Goal: Information Seeking & Learning: Find contact information

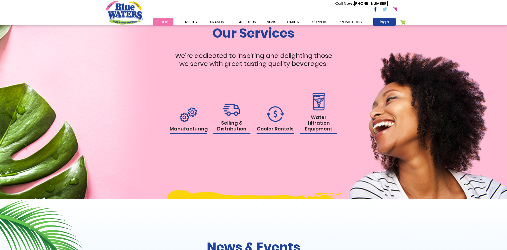
scroll to position [506, 0]
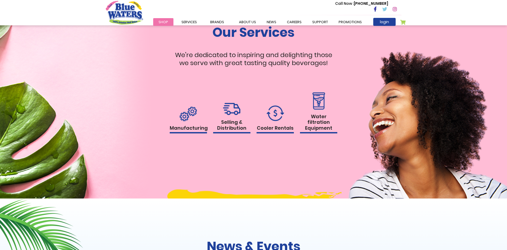
click at [315, 109] on img at bounding box center [318, 100] width 15 height 17
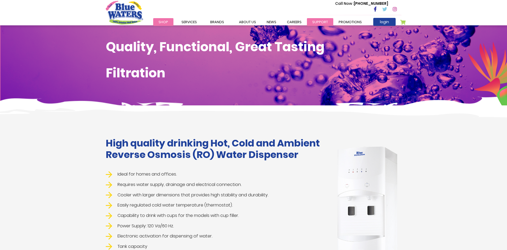
click at [311, 20] on link "support" at bounding box center [320, 22] width 26 height 8
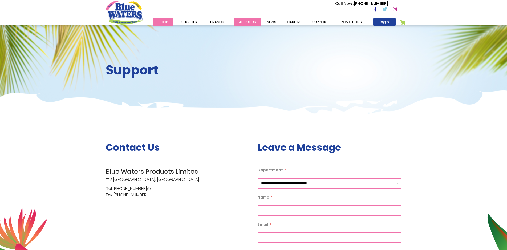
click at [247, 22] on link "about us" at bounding box center [248, 22] width 28 height 8
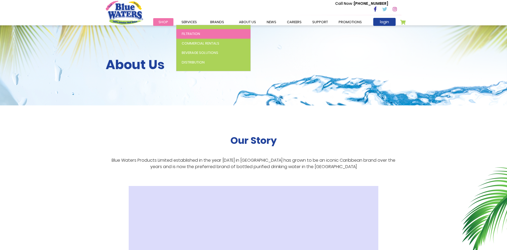
click at [203, 34] on link "Filtration" at bounding box center [213, 34] width 74 height 10
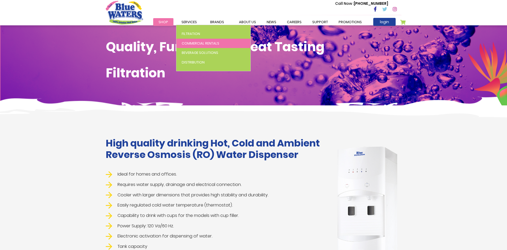
click at [211, 45] on span "Commercial Rentals" at bounding box center [201, 43] width 38 height 5
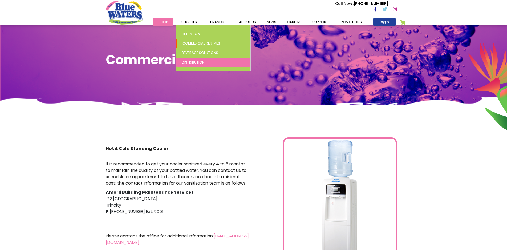
click at [206, 62] on link "Distribution" at bounding box center [213, 63] width 74 height 10
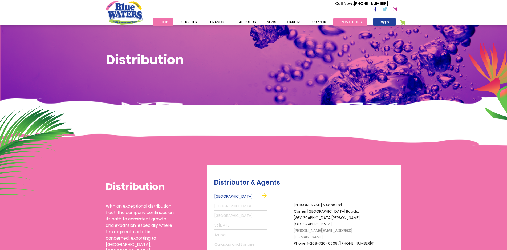
click at [349, 21] on link "Promotions" at bounding box center [350, 22] width 34 height 8
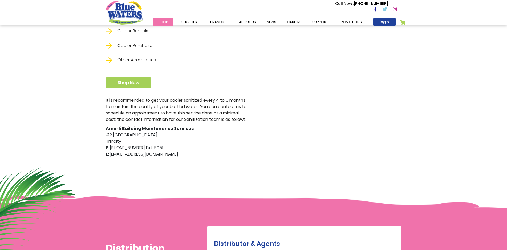
scroll to position [397, 0]
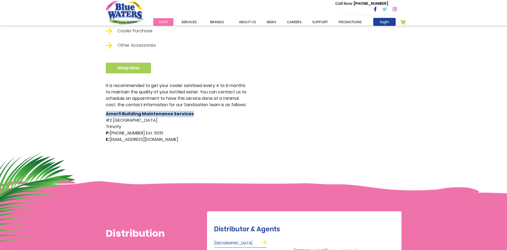
drag, startPoint x: 106, startPoint y: 113, endPoint x: 189, endPoint y: 115, distance: 82.8
click at [189, 115] on div "It is recommended to get your cooler sanitized every 4 to 6 months to maintain …" at bounding box center [178, 112] width 144 height 60
copy strong "Amorli Building Maintenance Services"
